Goal: Information Seeking & Learning: Learn about a topic

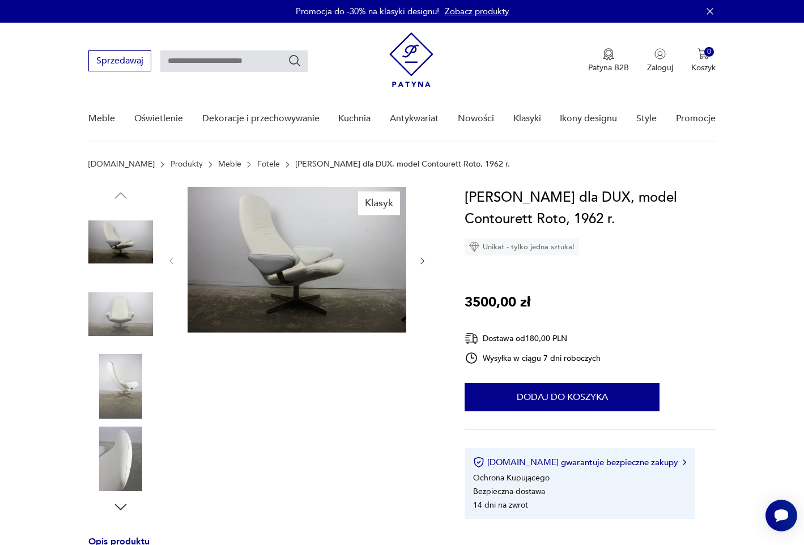
click at [272, 300] on img at bounding box center [297, 260] width 219 height 146
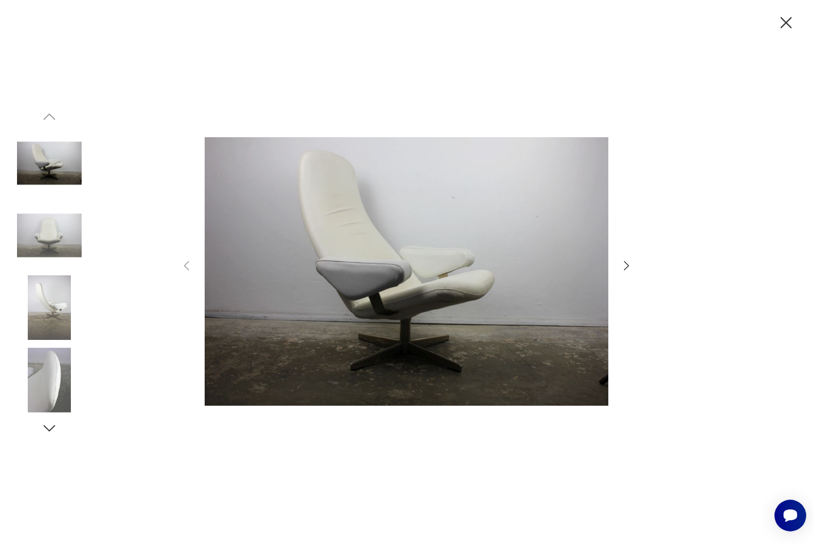
click at [399, 262] on img at bounding box center [406, 271] width 403 height 436
drag, startPoint x: 632, startPoint y: 263, endPoint x: 625, endPoint y: 265, distance: 6.9
click at [631, 263] on icon "button" at bounding box center [626, 266] width 14 height 14
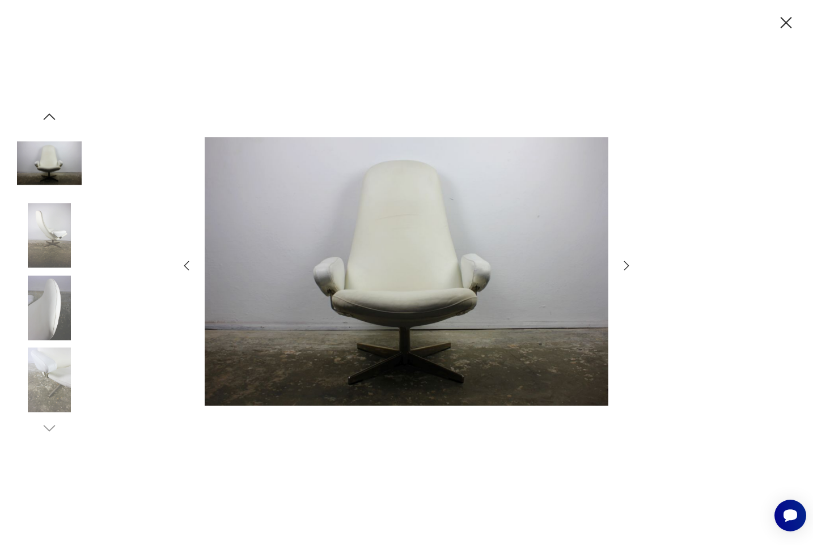
click at [625, 265] on icon "button" at bounding box center [626, 266] width 14 height 14
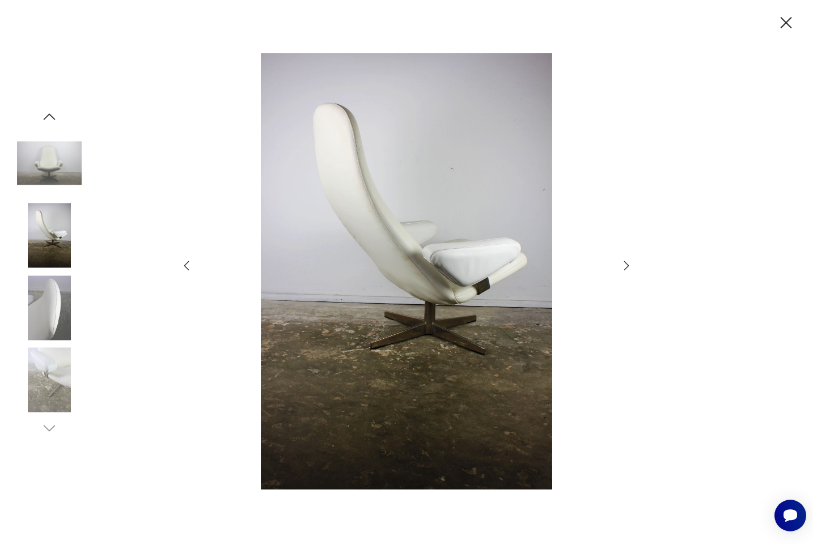
click at [626, 265] on icon "button" at bounding box center [626, 266] width 14 height 14
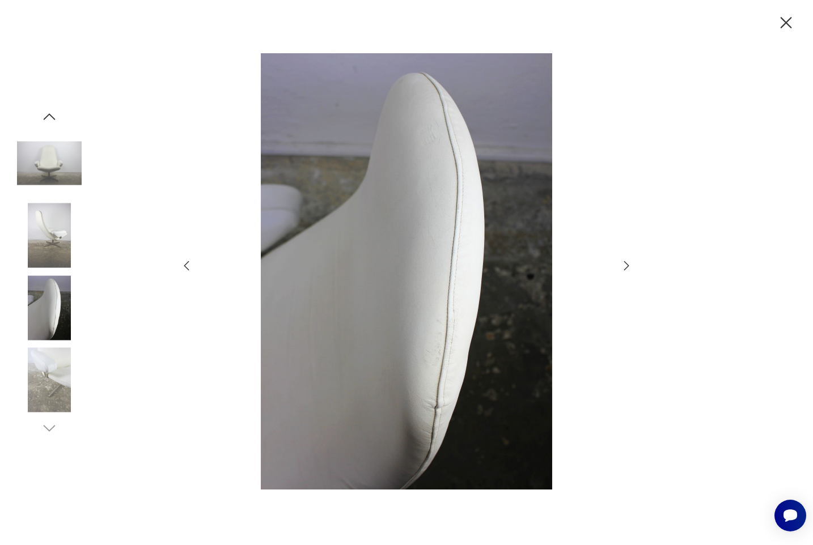
click at [627, 265] on icon "button" at bounding box center [626, 266] width 14 height 14
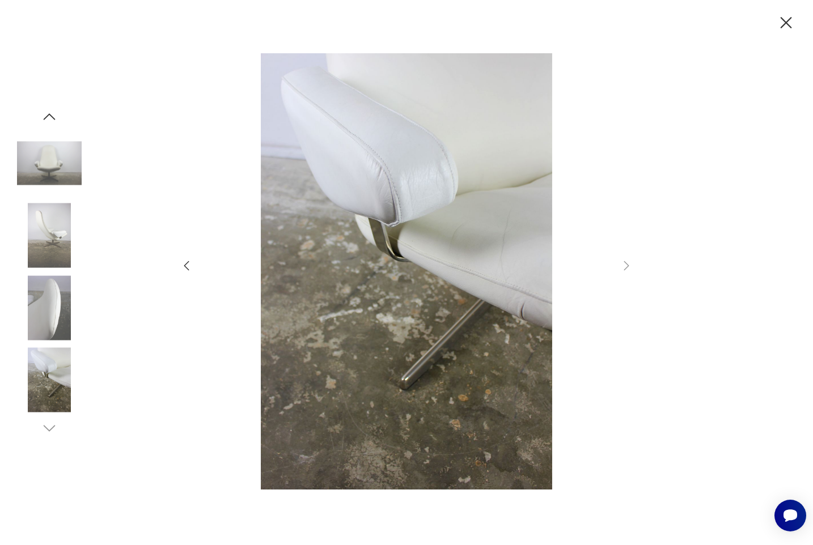
click at [636, 263] on div at bounding box center [406, 272] width 813 height 545
click at [792, 23] on icon "button" at bounding box center [786, 23] width 20 height 20
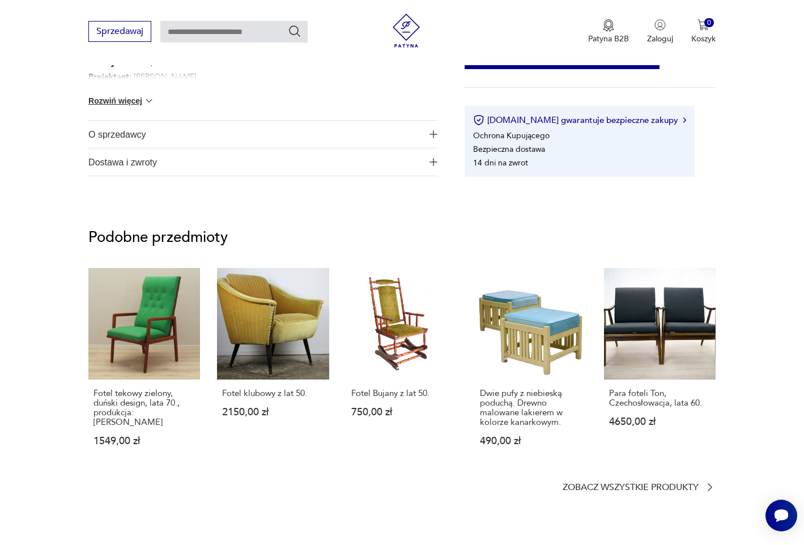
scroll to position [748, 0]
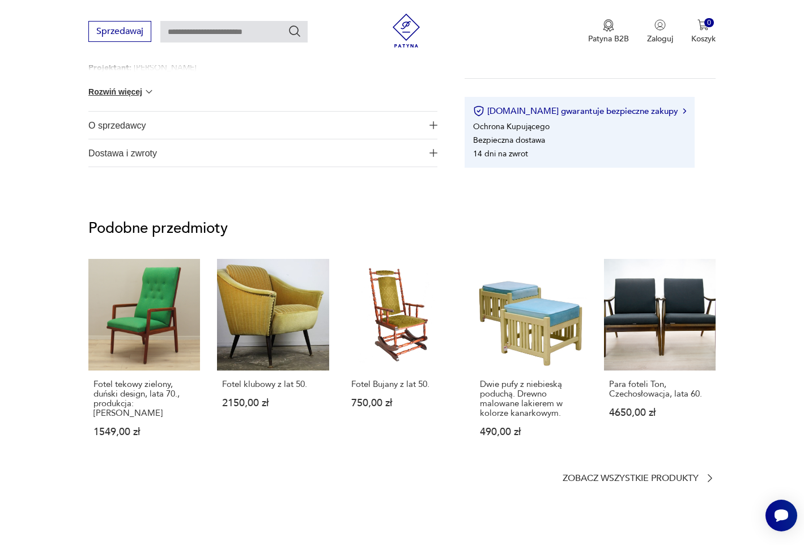
click at [156, 125] on span "O sprzedawcy" at bounding box center [255, 125] width 334 height 27
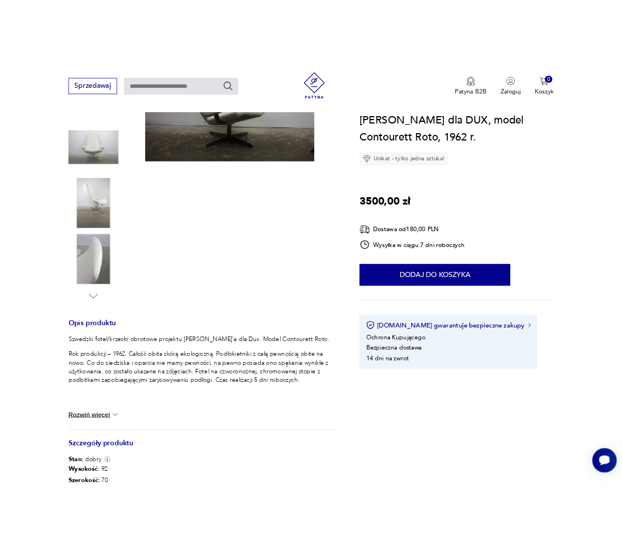
scroll to position [194, 0]
